Goal: Task Accomplishment & Management: Complete application form

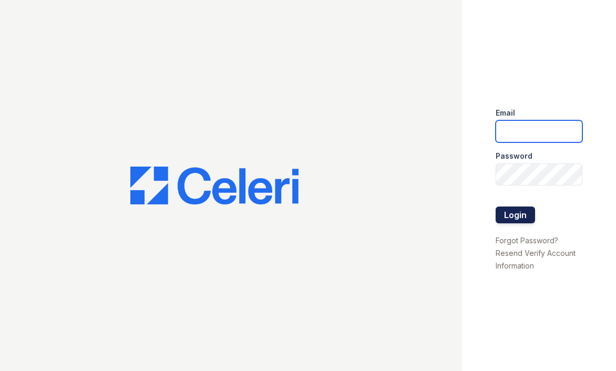
type input "[PERSON_NAME][EMAIL_ADDRESS][DOMAIN_NAME]"
click at [505, 213] on button "Login" at bounding box center [515, 215] width 39 height 17
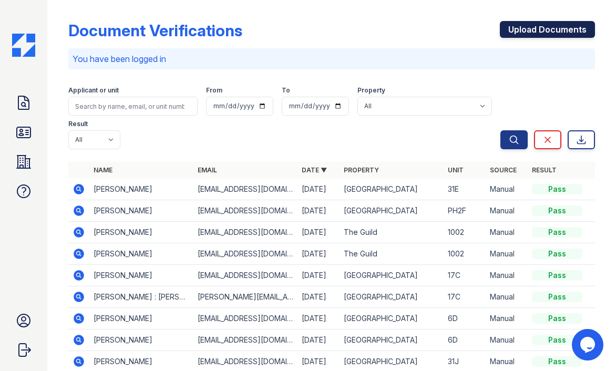
click at [524, 28] on link "Upload Documents" at bounding box center [547, 29] width 95 height 17
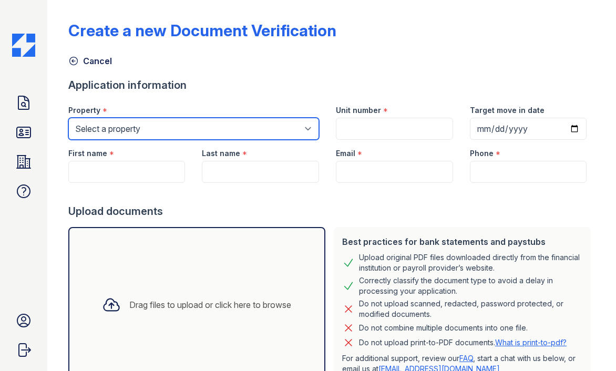
click at [142, 127] on select "Select a property Hanover House The Guild" at bounding box center [193, 129] width 251 height 22
select select "3109"
click at [68, 118] on select "Select a property Hanover House The Guild" at bounding box center [193, 129] width 251 height 22
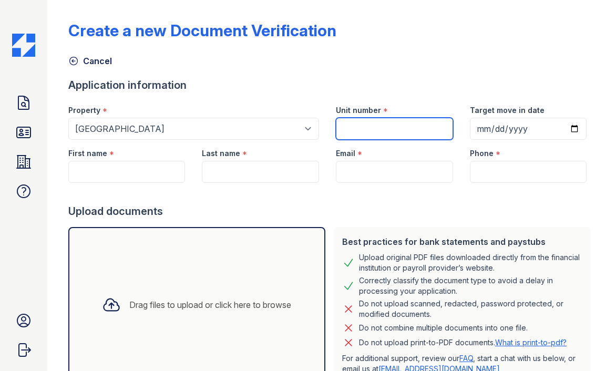
click at [351, 128] on input "Unit number" at bounding box center [394, 129] width 117 height 22
type input "PH2F"
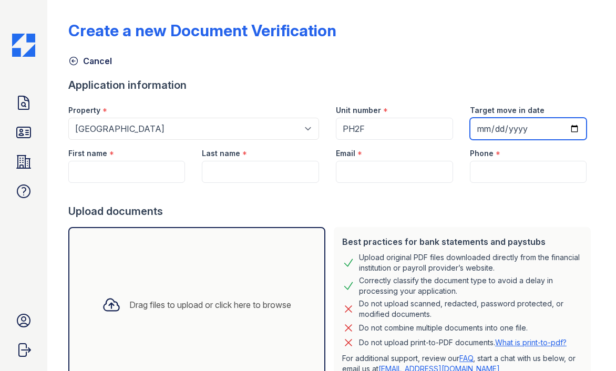
click at [571, 127] on input "Target move in date" at bounding box center [528, 129] width 117 height 22
type input "2025-09-30"
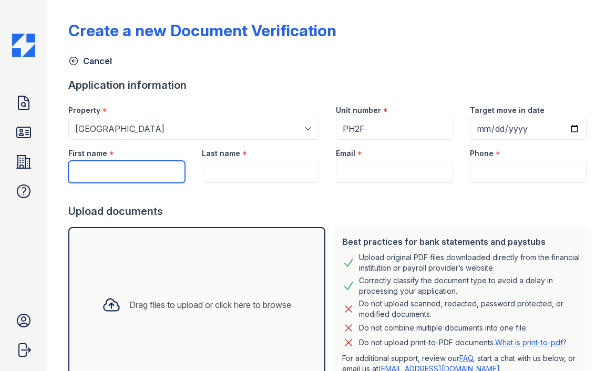
click at [125, 170] on input "First name" at bounding box center [126, 172] width 117 height 22
type input "Wendy"
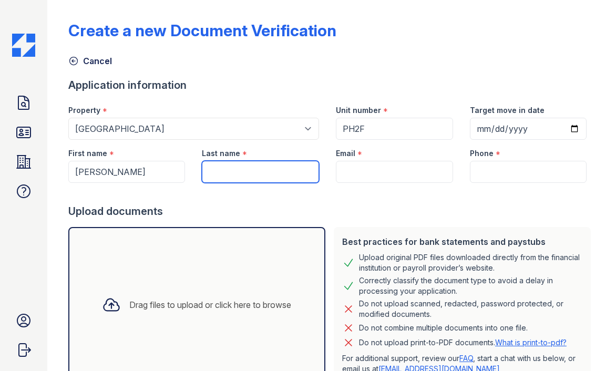
click at [269, 171] on input "Last name" at bounding box center [260, 172] width 117 height 22
paste input "McDonald"
type input "McDonald"
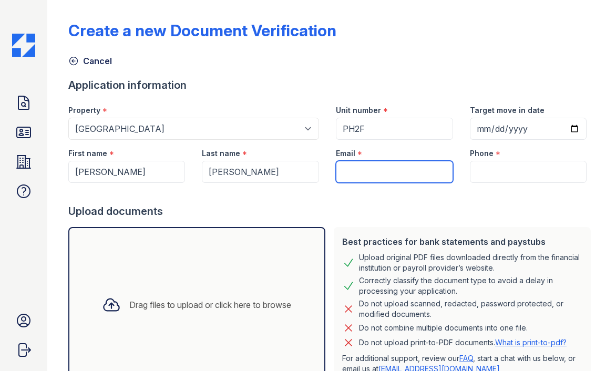
click at [372, 169] on input "Email" at bounding box center [394, 172] width 117 height 22
paste input "wmcdonald06@gmail.com"
type input "wmcdonald06@gmail.com"
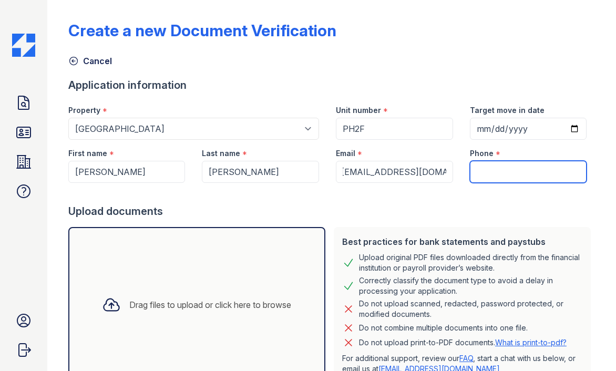
click at [494, 174] on input "Phone" at bounding box center [528, 172] width 117 height 22
paste input "9175399988"
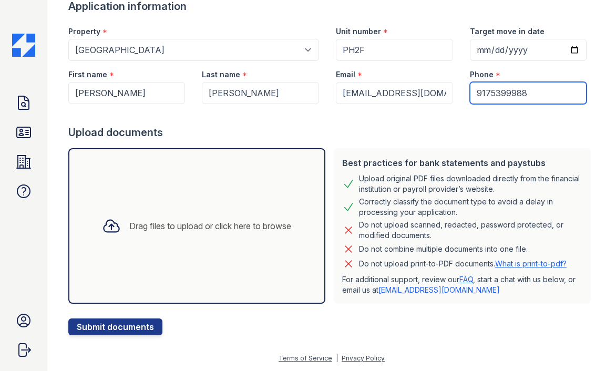
type input "9175399988"
click at [107, 225] on icon at bounding box center [111, 226] width 15 height 12
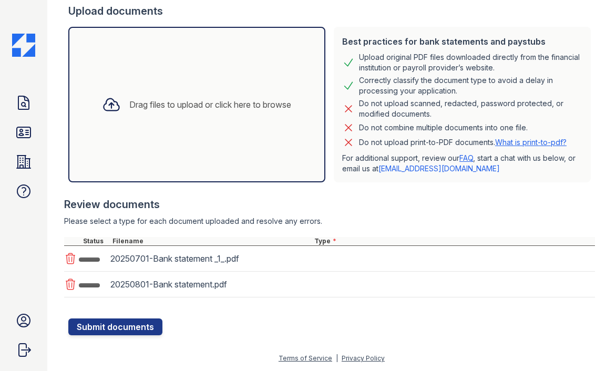
scroll to position [207, 0]
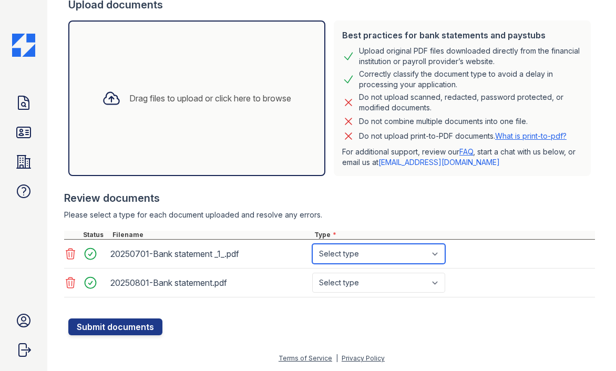
click at [357, 259] on select "Select type Paystub Bank Statement Offer Letter Tax Documents Benefit Award Let…" at bounding box center [378, 254] width 133 height 20
select select "bank_statement"
click at [312, 244] on select "Select type Paystub Bank Statement Offer Letter Tax Documents Benefit Award Let…" at bounding box center [378, 254] width 133 height 20
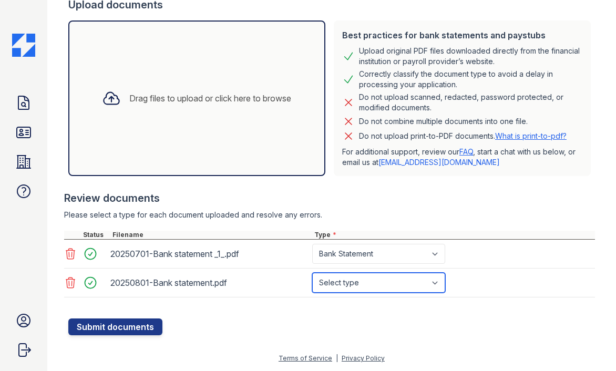
click at [351, 282] on select "Select type Paystub Bank Statement Offer Letter Tax Documents Benefit Award Let…" at bounding box center [378, 283] width 133 height 20
select select "bank_statement"
click at [312, 273] on select "Select type Paystub Bank Statement Offer Letter Tax Documents Benefit Award Let…" at bounding box center [378, 283] width 133 height 20
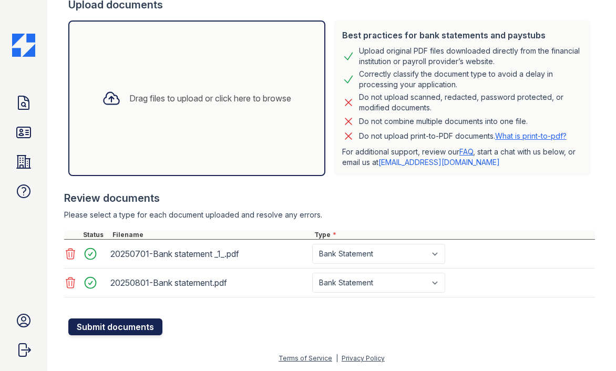
click at [110, 325] on button "Submit documents" at bounding box center [115, 327] width 94 height 17
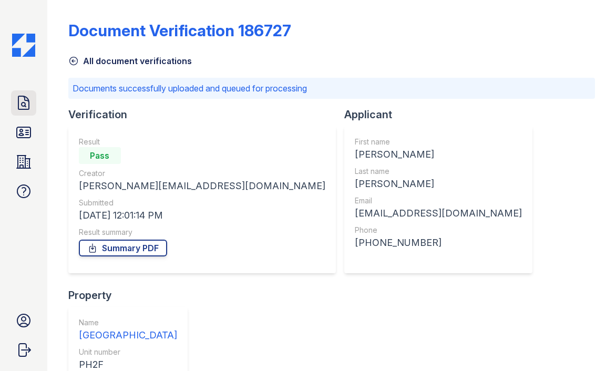
click at [21, 99] on icon at bounding box center [23, 103] width 17 height 17
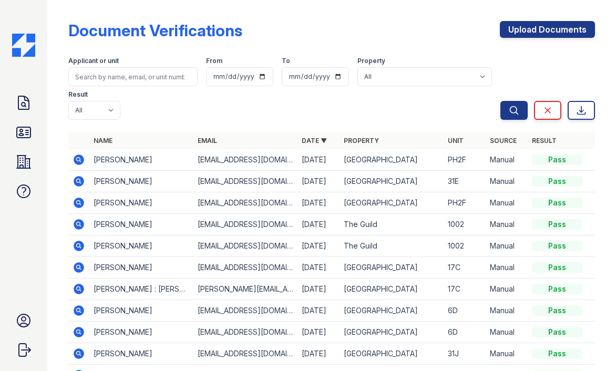
scroll to position [5, 0]
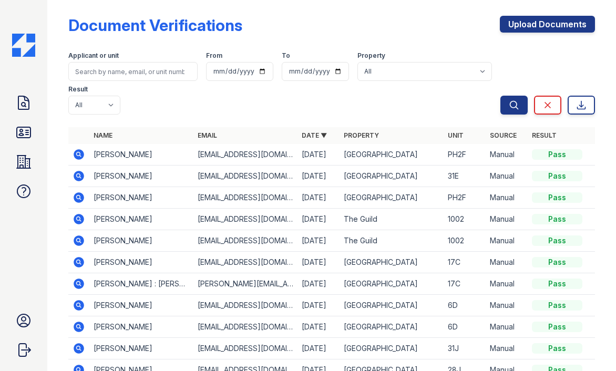
click at [117, 199] on td "Neil McDonald" at bounding box center [141, 198] width 104 height 22
click at [79, 198] on icon at bounding box center [78, 197] width 3 height 3
